Goal: Go to known website: Go to known website

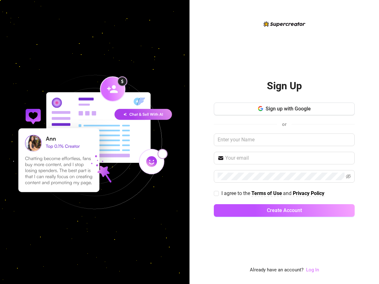
click at [313, 270] on link "Log In" at bounding box center [312, 270] width 13 height 6
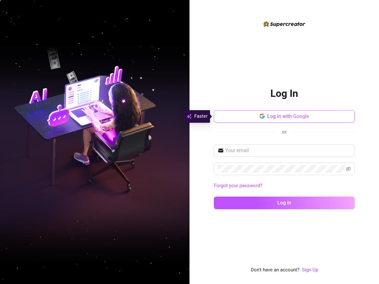
click at [275, 118] on span "Log in with Google" at bounding box center [288, 116] width 42 height 6
